Goal: Information Seeking & Learning: Learn about a topic

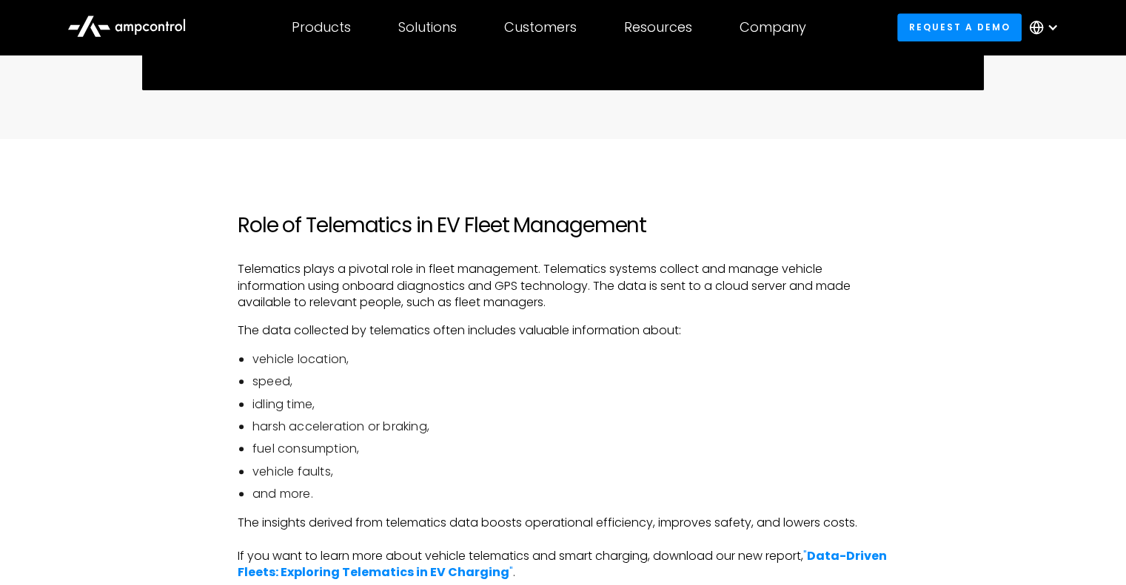
scroll to position [814, 0]
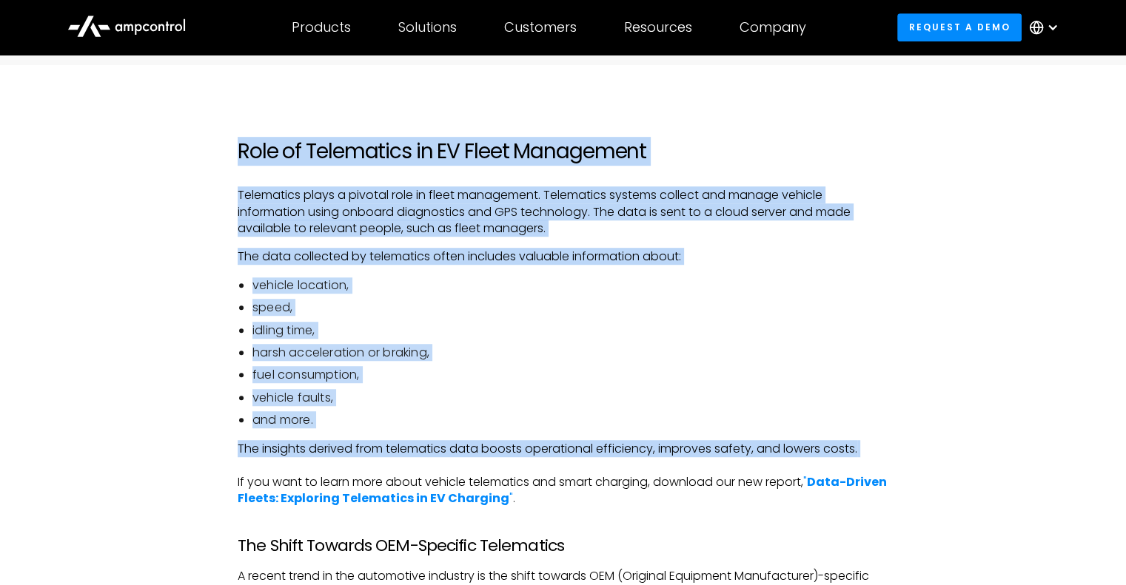
drag, startPoint x: 225, startPoint y: 154, endPoint x: 853, endPoint y: 472, distance: 704.3
copy div "Role of Telematics in EV Fleet Management Telematics plays a pivotal role in fl…"
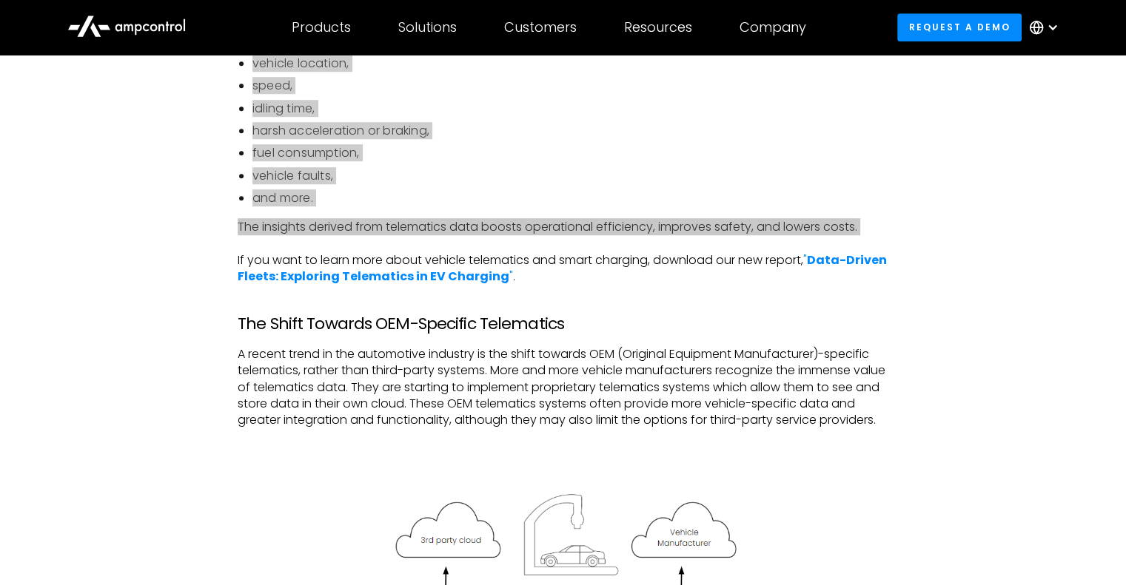
scroll to position [962, 0]
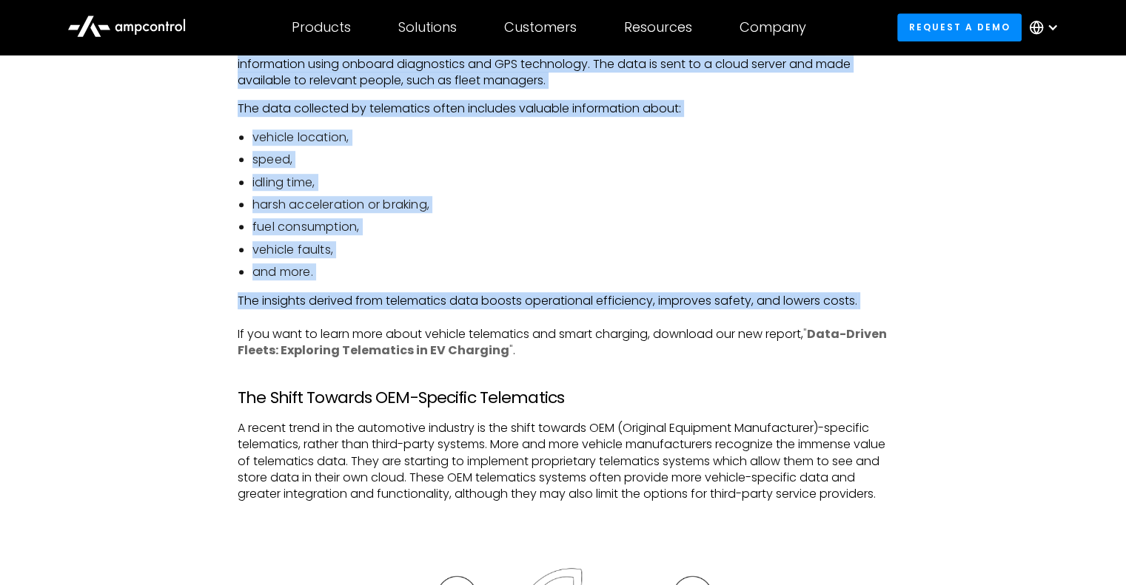
click at [836, 330] on strong "Data-Driven Fleets: Exploring Telematics in EV Charging" at bounding box center [562, 342] width 649 height 33
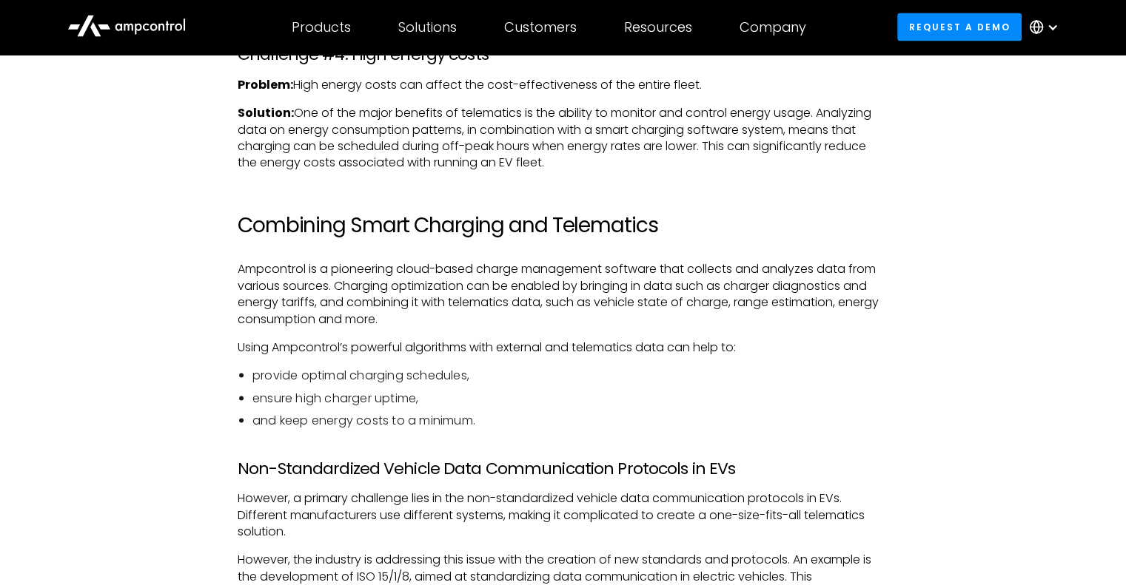
scroll to position [2954, 0]
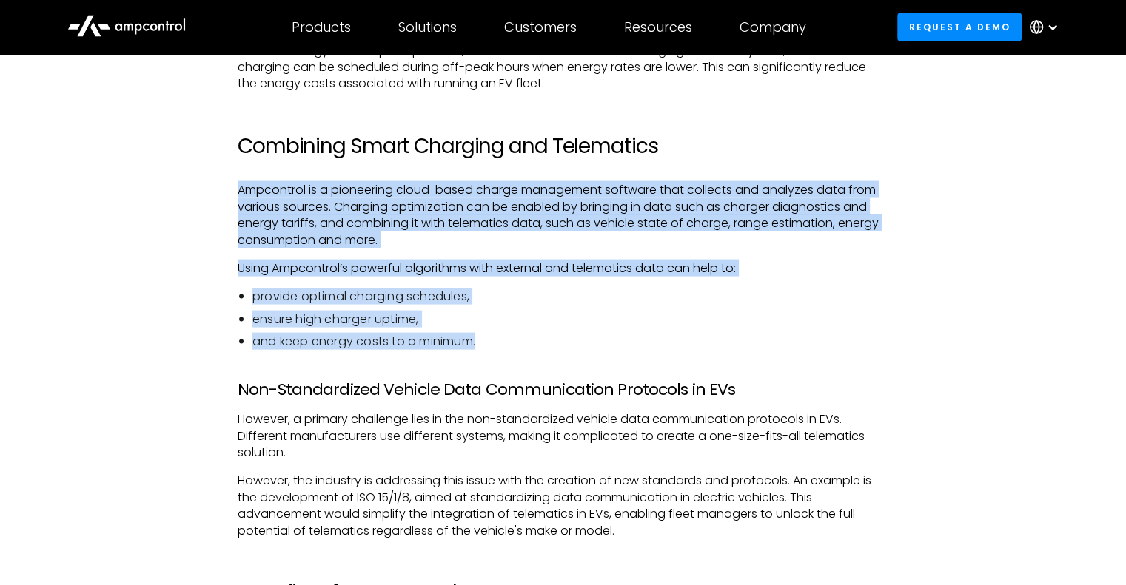
drag, startPoint x: 238, startPoint y: 207, endPoint x: 796, endPoint y: 355, distance: 577.9
click at [796, 355] on div "Role of Telematics in EV Fleet Management Telematics plays a pivotal role in fl…" at bounding box center [563, 46] width 651 height 4095
copy div "Ampcontrol is a pioneering cloud-based charge management software that collects…"
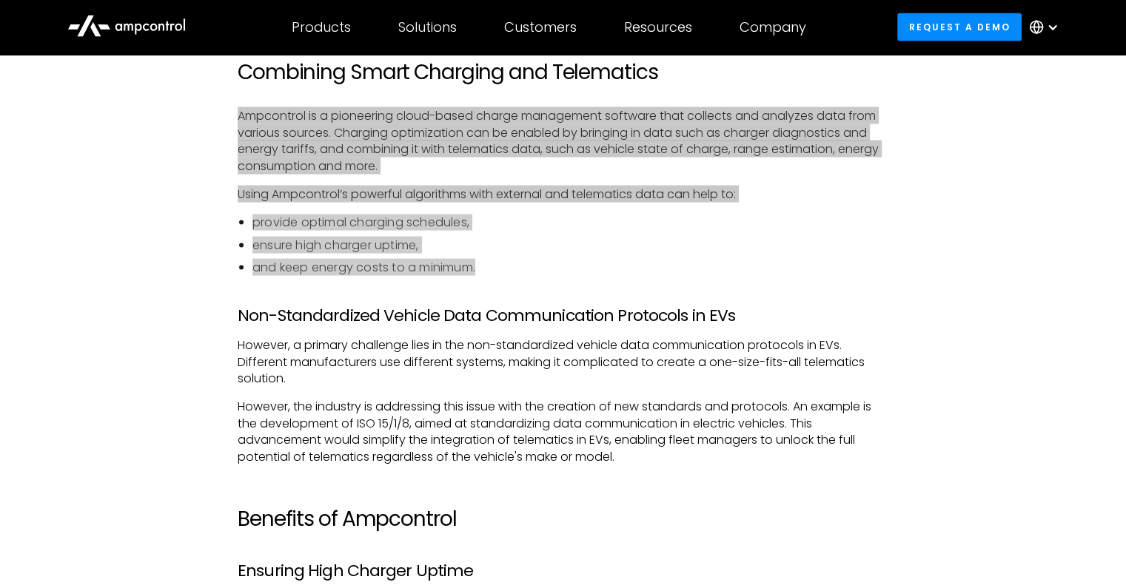
scroll to position [3028, 0]
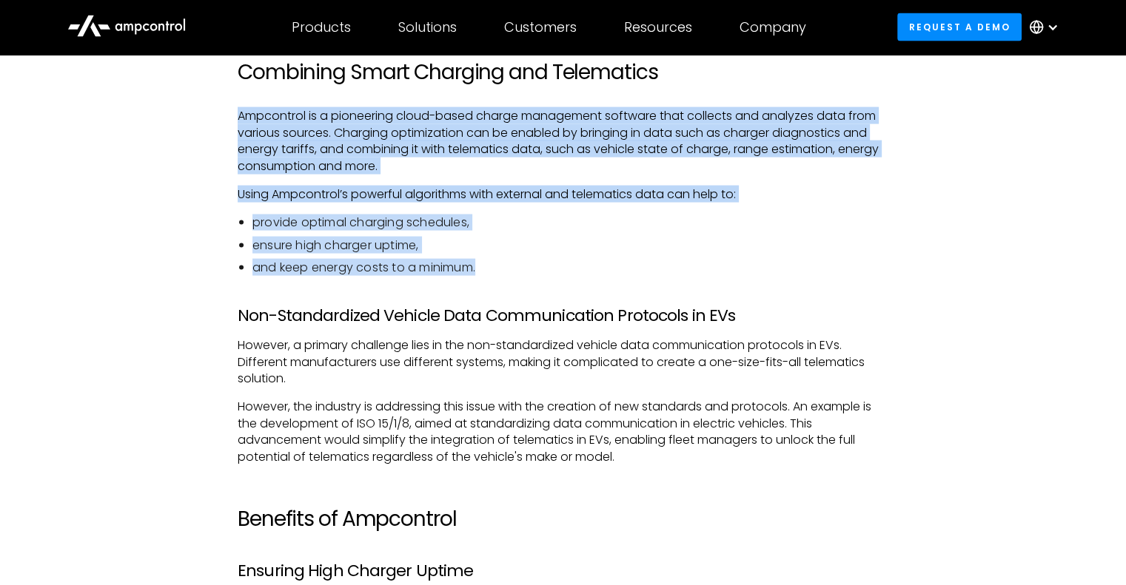
click at [796, 249] on ul "provide optimal charging schedules, ensure high charger uptime, and keep energy…" at bounding box center [563, 245] width 651 height 61
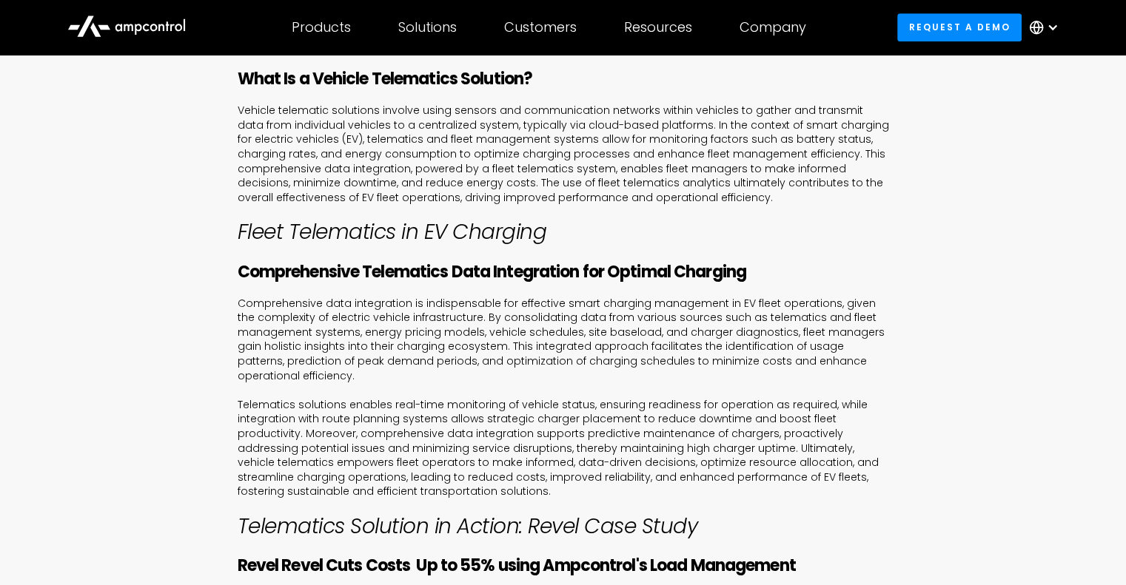
scroll to position [740, 0]
